Goal: Information Seeking & Learning: Learn about a topic

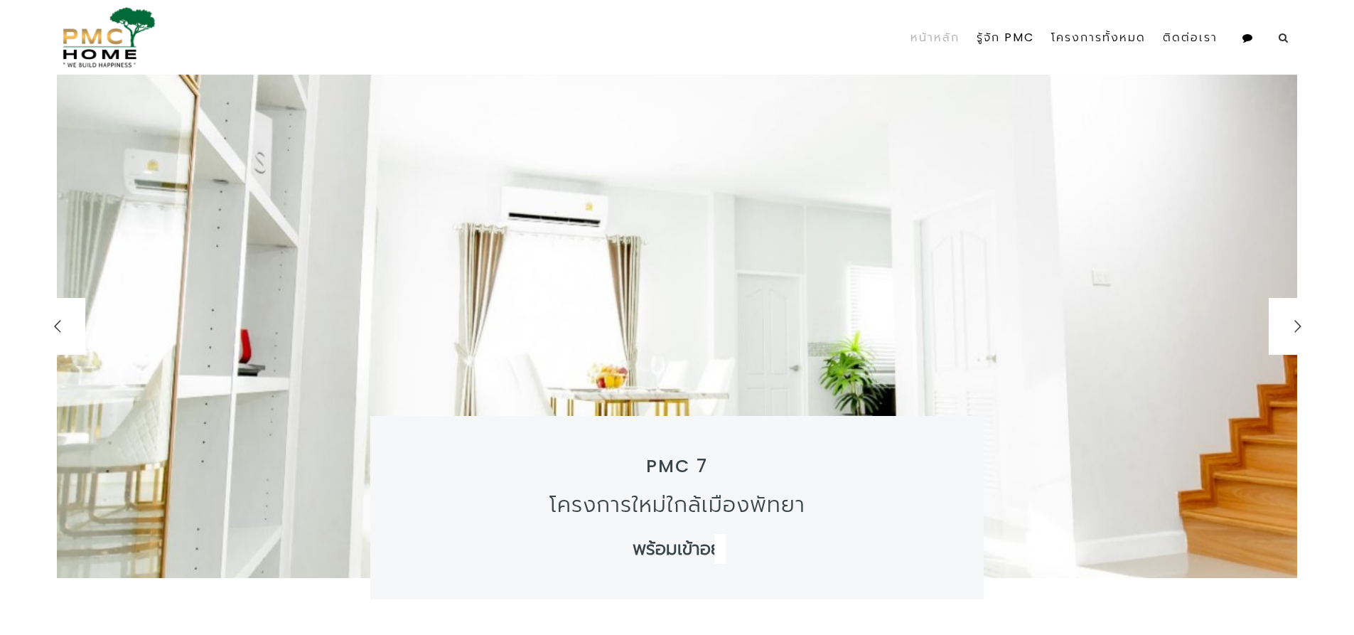
click at [1278, 38] on icon at bounding box center [1282, 38] width 9 height 10
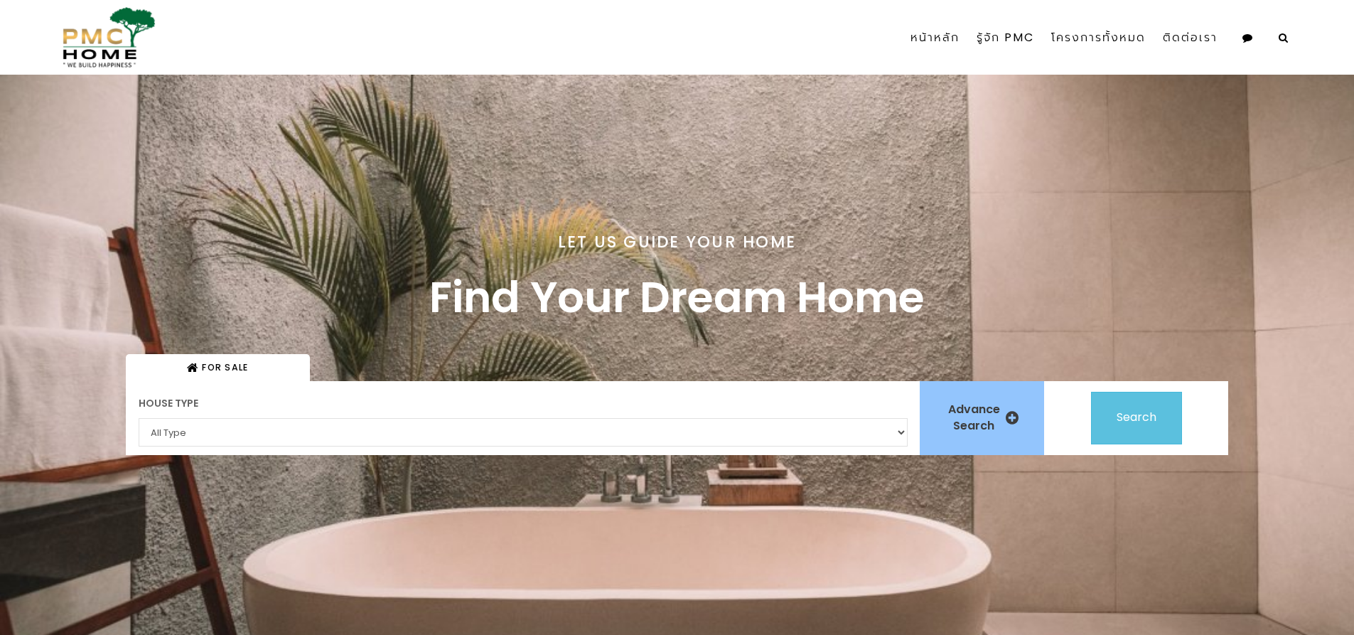
click at [245, 432] on select "All Type Home office (โฮมออฟฟิศ) Semi Detached (บ้านแฝด) Single Detached (บ้านเ…" at bounding box center [523, 432] width 769 height 28
click at [139, 418] on select "All Type Home office (โฮมออฟฟิศ) Semi Detached (บ้านแฝด) Single Detached (บ้านเ…" at bounding box center [523, 432] width 769 height 28
click at [1154, 413] on span "Search" at bounding box center [1136, 417] width 40 height 16
click at [899, 432] on select "All Type Home office (โฮมออฟฟิศ) Semi Detached (บ้านแฝด) Single Detached (บ้านเ…" at bounding box center [523, 432] width 769 height 28
click at [139, 418] on select "All Type Home office (โฮมออฟฟิศ) Semi Detached (บ้านแฝด) Single Detached (บ้านเ…" at bounding box center [523, 432] width 769 height 28
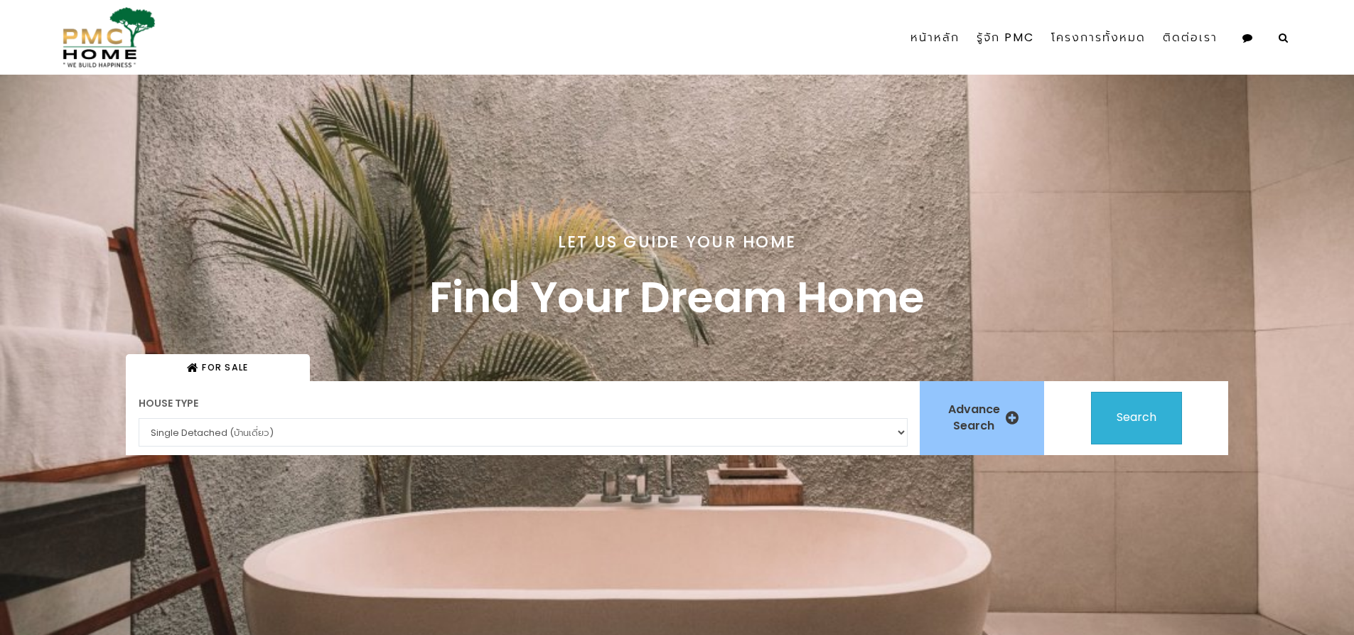
click at [1130, 409] on span "Search" at bounding box center [1136, 417] width 40 height 16
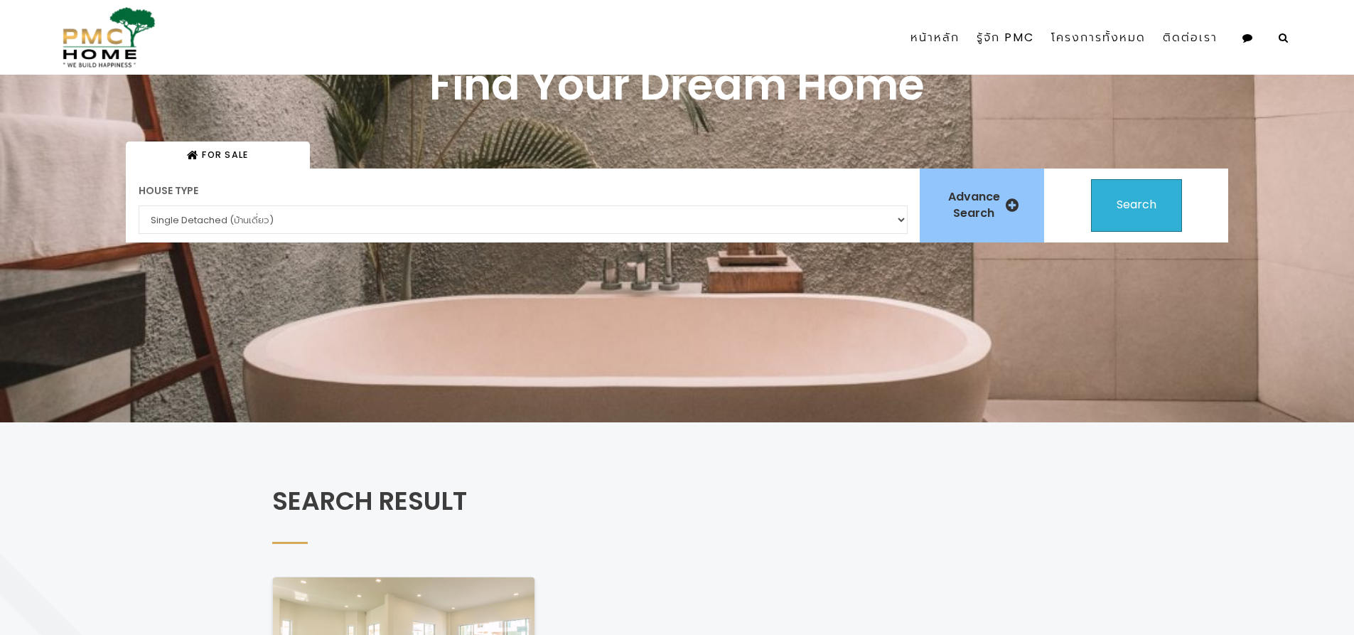
scroll to position [213, 0]
click at [1146, 192] on button "Search" at bounding box center [1136, 204] width 91 height 53
click at [341, 213] on select "All Type Home office (โฮมออฟฟิศ) Semi Detached (บ้านแฝด) Single Detached (บ้านเ…" at bounding box center [523, 219] width 769 height 28
click at [139, 205] on select "All Type Home office (โฮมออฟฟิศ) Semi Detached (บ้านแฝด) Single Detached (บ้านเ…" at bounding box center [523, 219] width 769 height 28
click at [1131, 212] on span "Search" at bounding box center [1136, 203] width 40 height 16
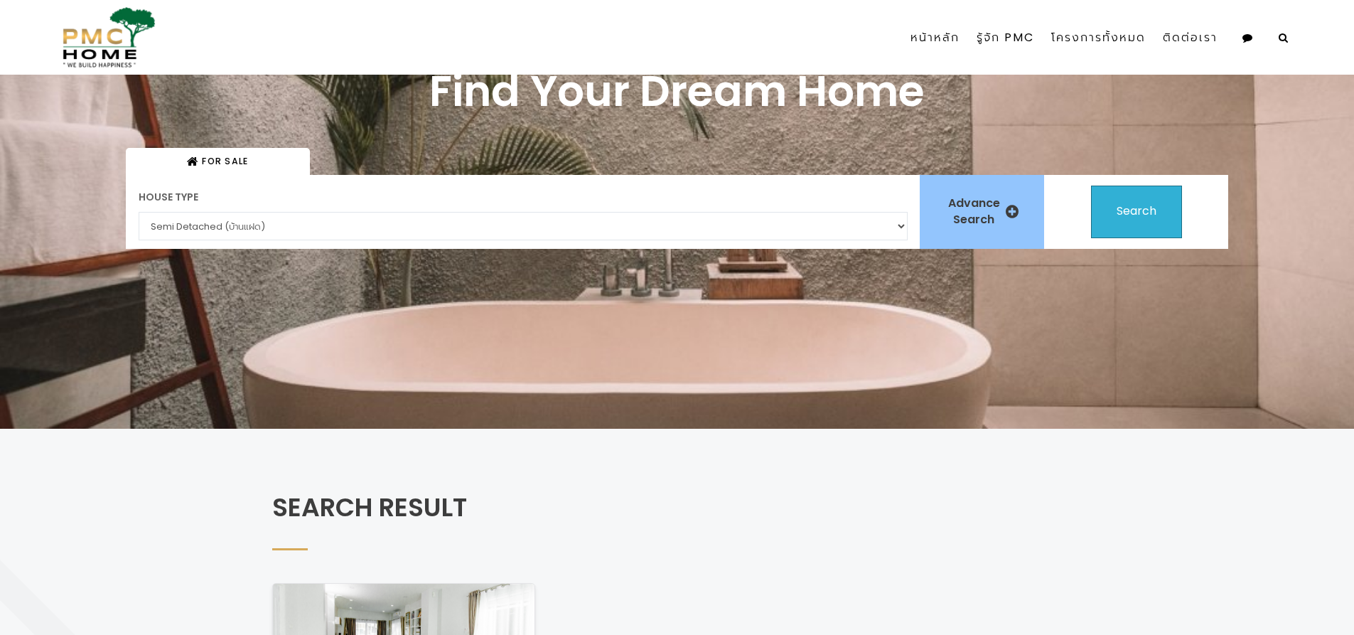
scroll to position [142, 0]
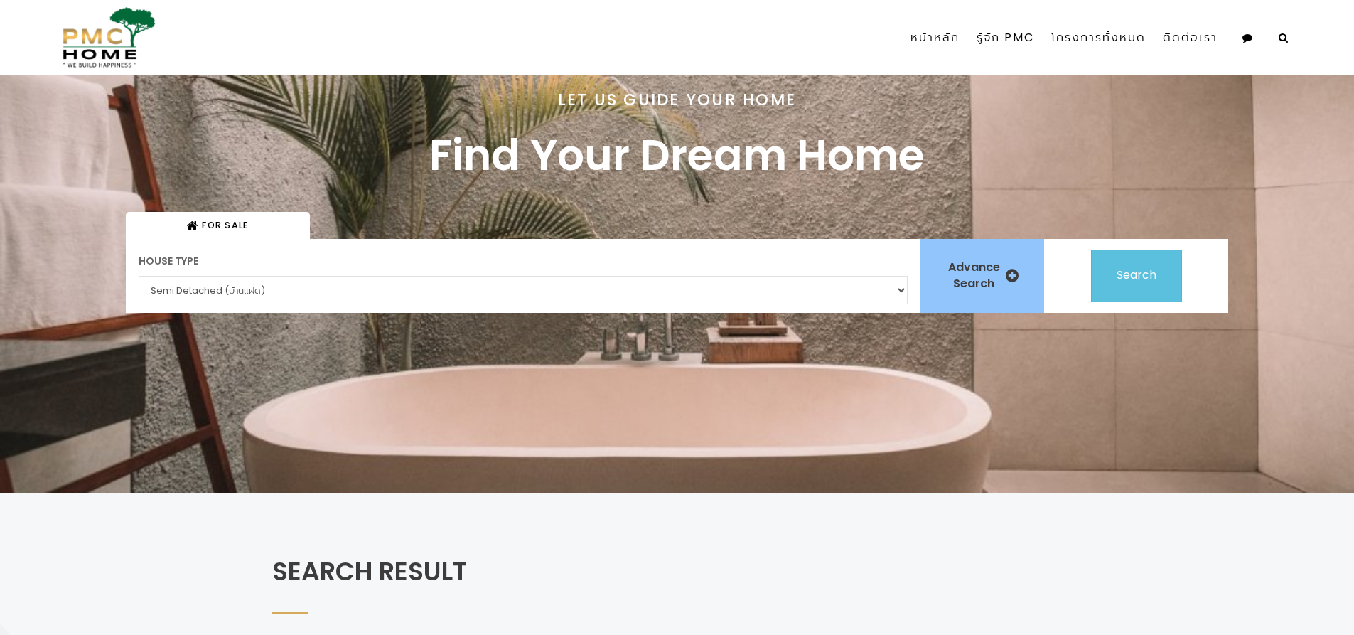
click at [205, 284] on select "All Type Home office (โฮมออฟฟิศ) Semi Detached (บ้านแฝด) Single Detached (บ้านเ…" at bounding box center [523, 290] width 769 height 28
select select "Townhome (ทาวน์โฮม)"
click at [139, 276] on select "All Type Home office (โฮมออฟฟิศ) Semi Detached (บ้านแฝด) Single Detached (บ้านเ…" at bounding box center [523, 290] width 769 height 28
click at [1131, 277] on span "Search" at bounding box center [1136, 274] width 40 height 16
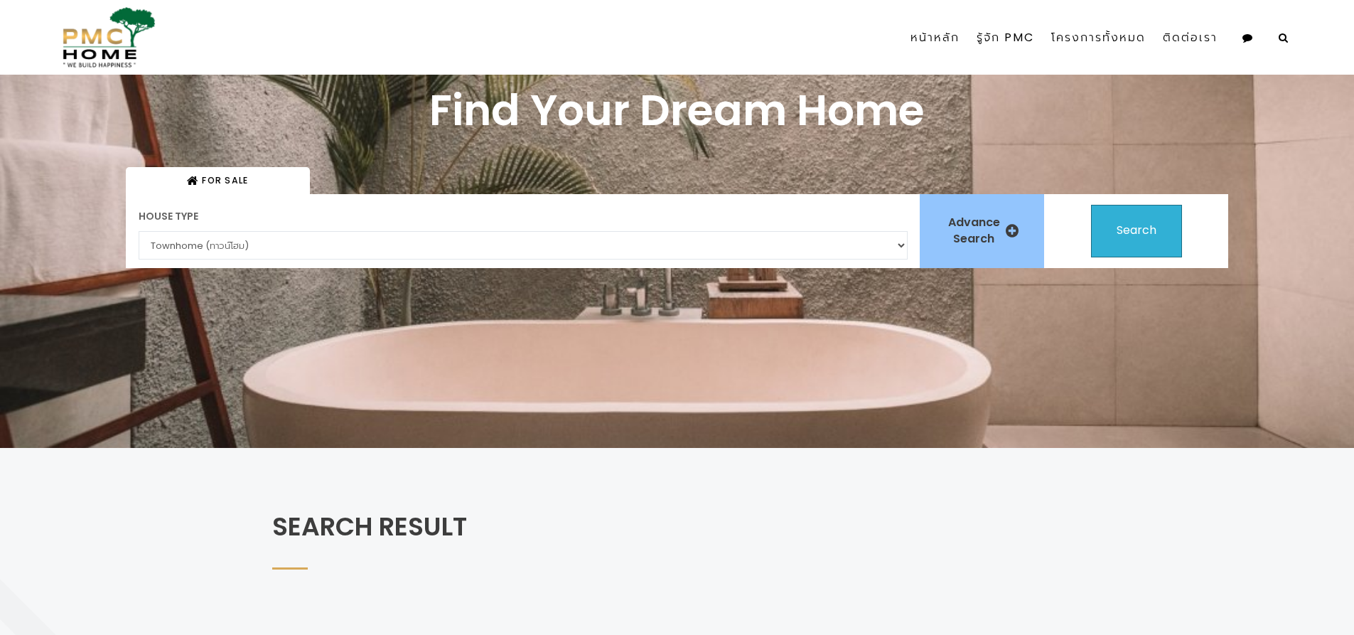
scroll to position [0, 0]
